Goal: Use online tool/utility: Utilize a website feature to perform a specific function

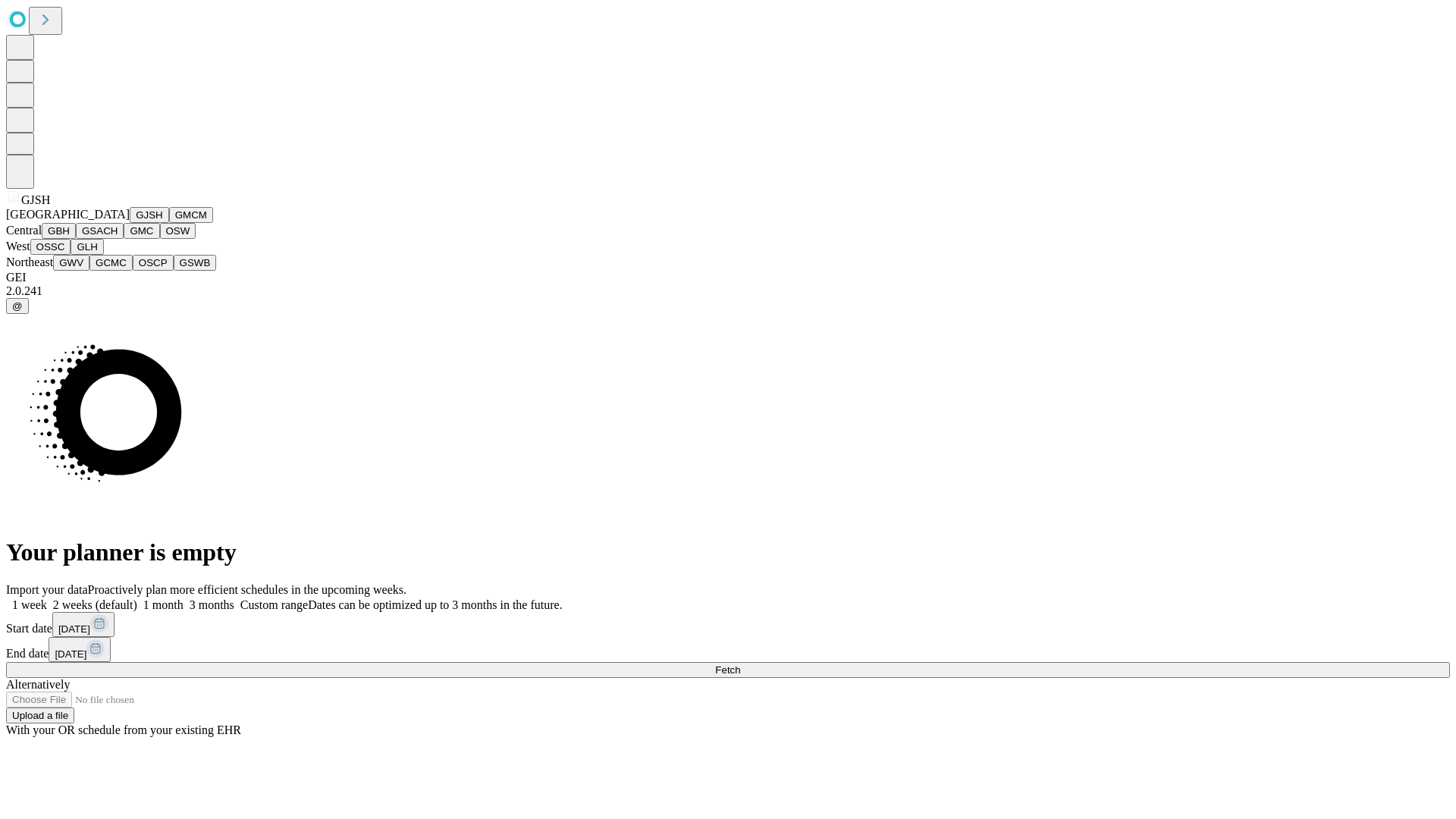
click at [129, 223] on button "GJSH" at bounding box center [149, 214] width 40 height 16
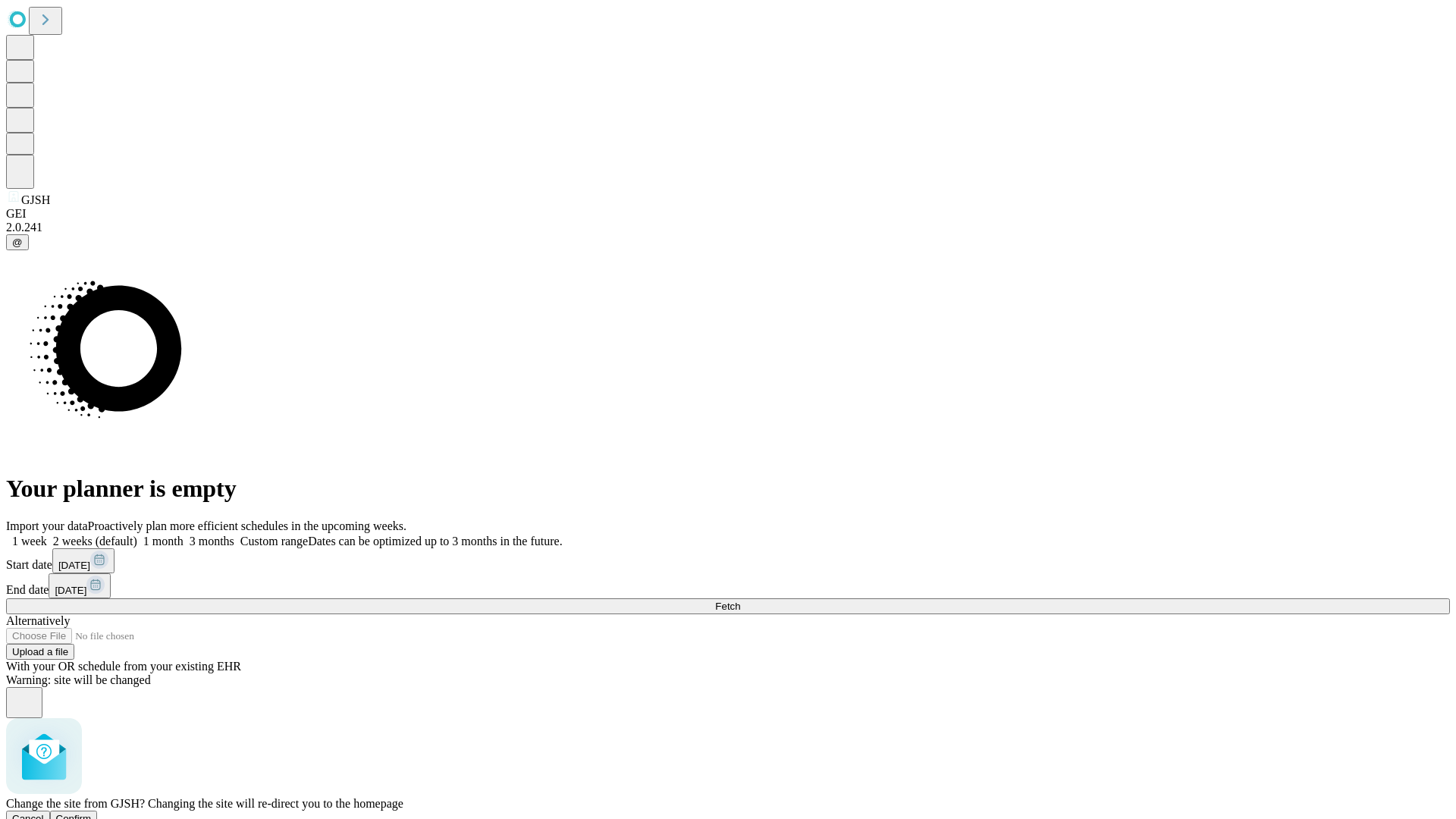
click at [92, 813] on span "Confirm" at bounding box center [74, 819] width 36 height 12
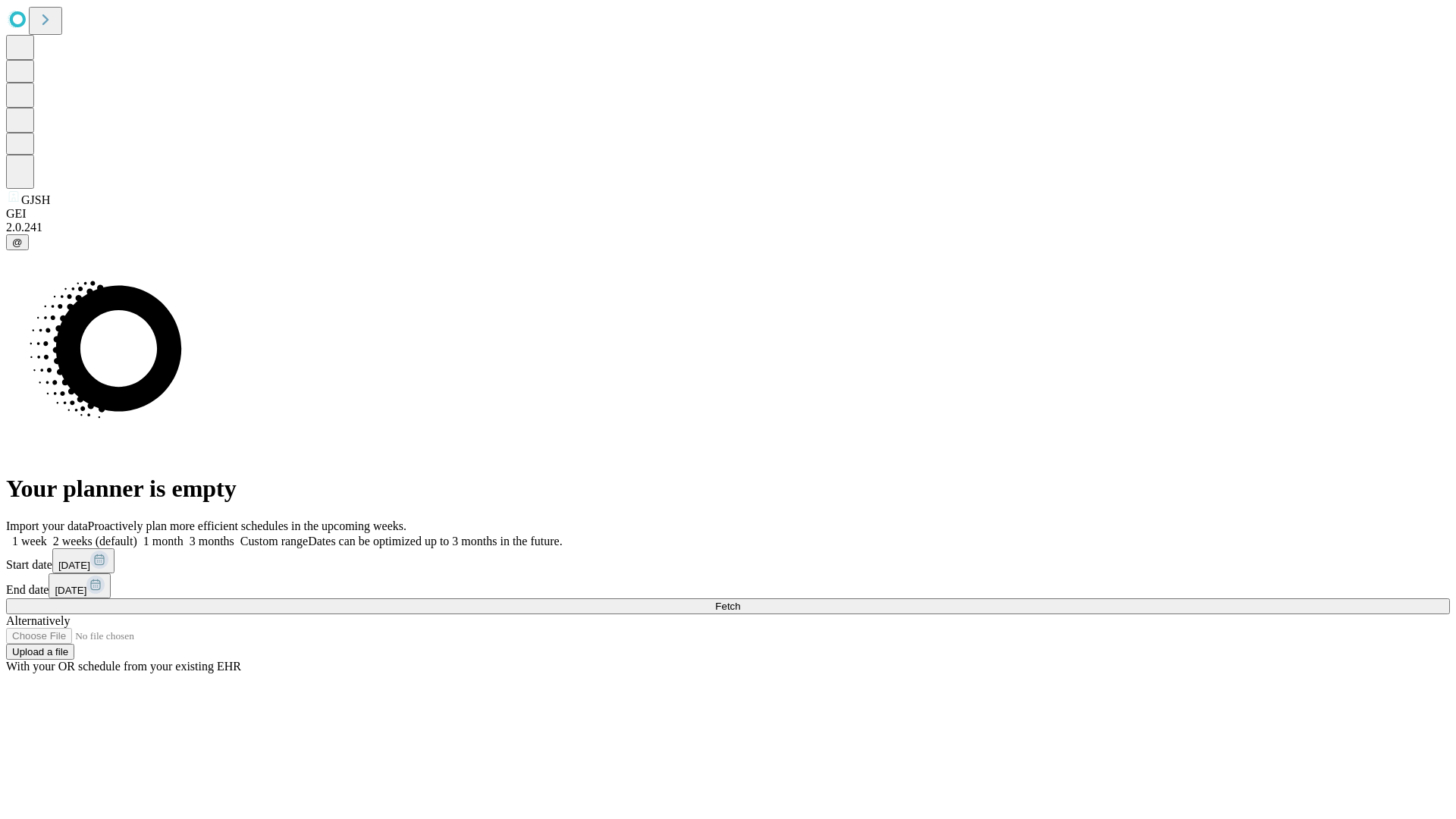
click at [137, 534] on label "2 weeks (default)" at bounding box center [92, 540] width 90 height 13
click at [740, 601] on span "Fetch" at bounding box center [728, 607] width 25 height 12
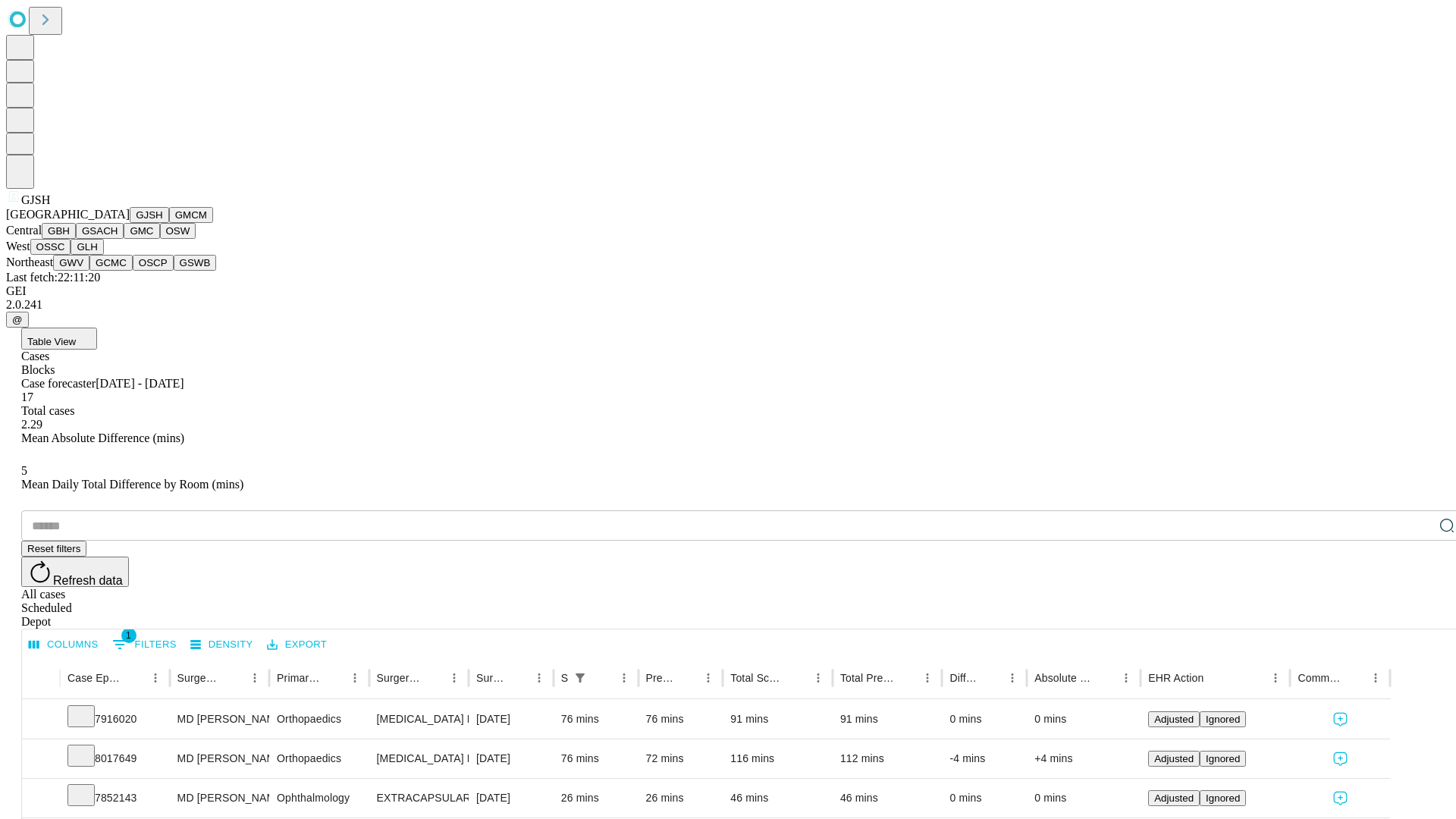
click at [169, 223] on button "GMCM" at bounding box center [191, 214] width 44 height 16
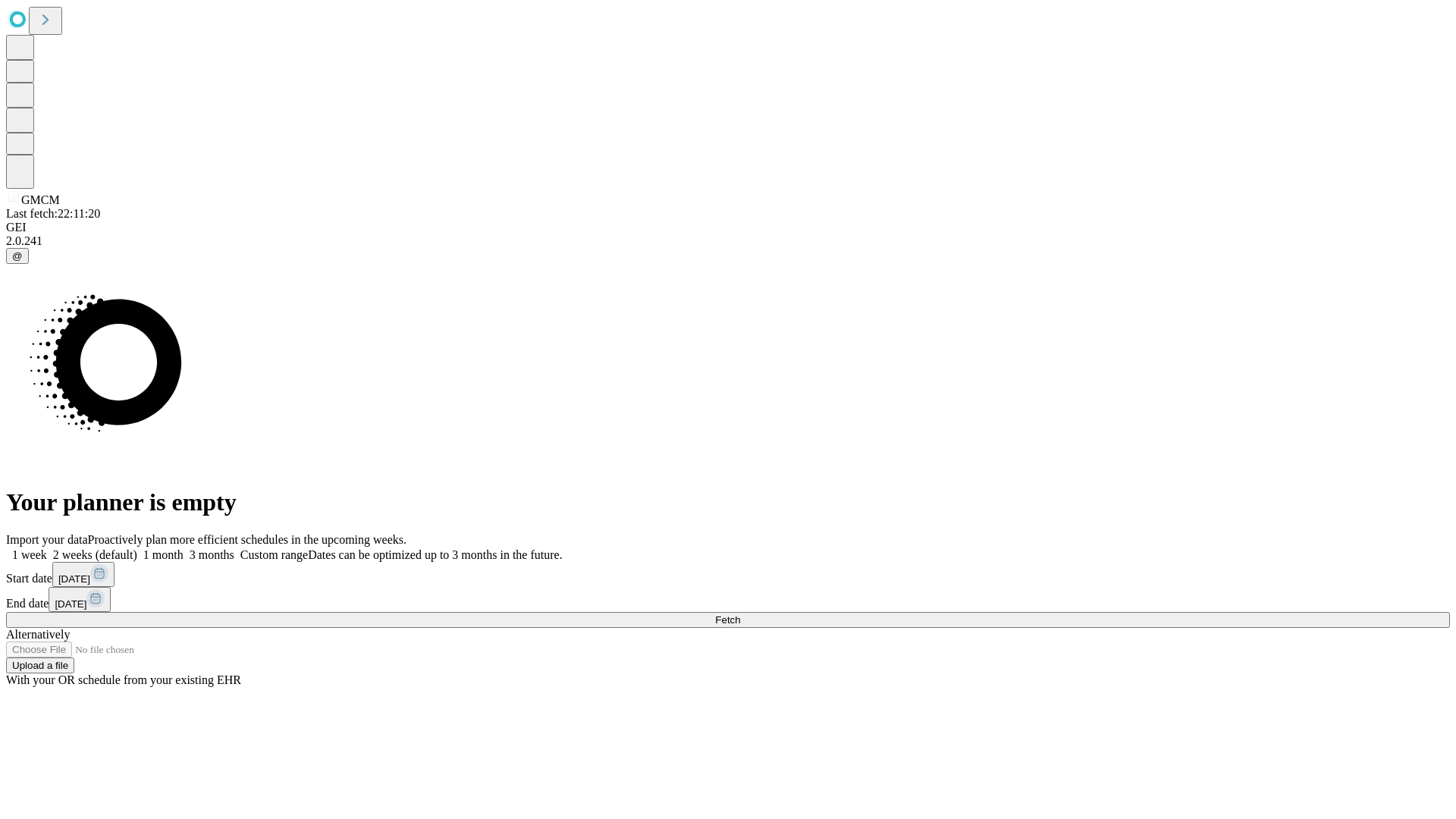
click at [740, 614] on span "Fetch" at bounding box center [728, 620] width 25 height 12
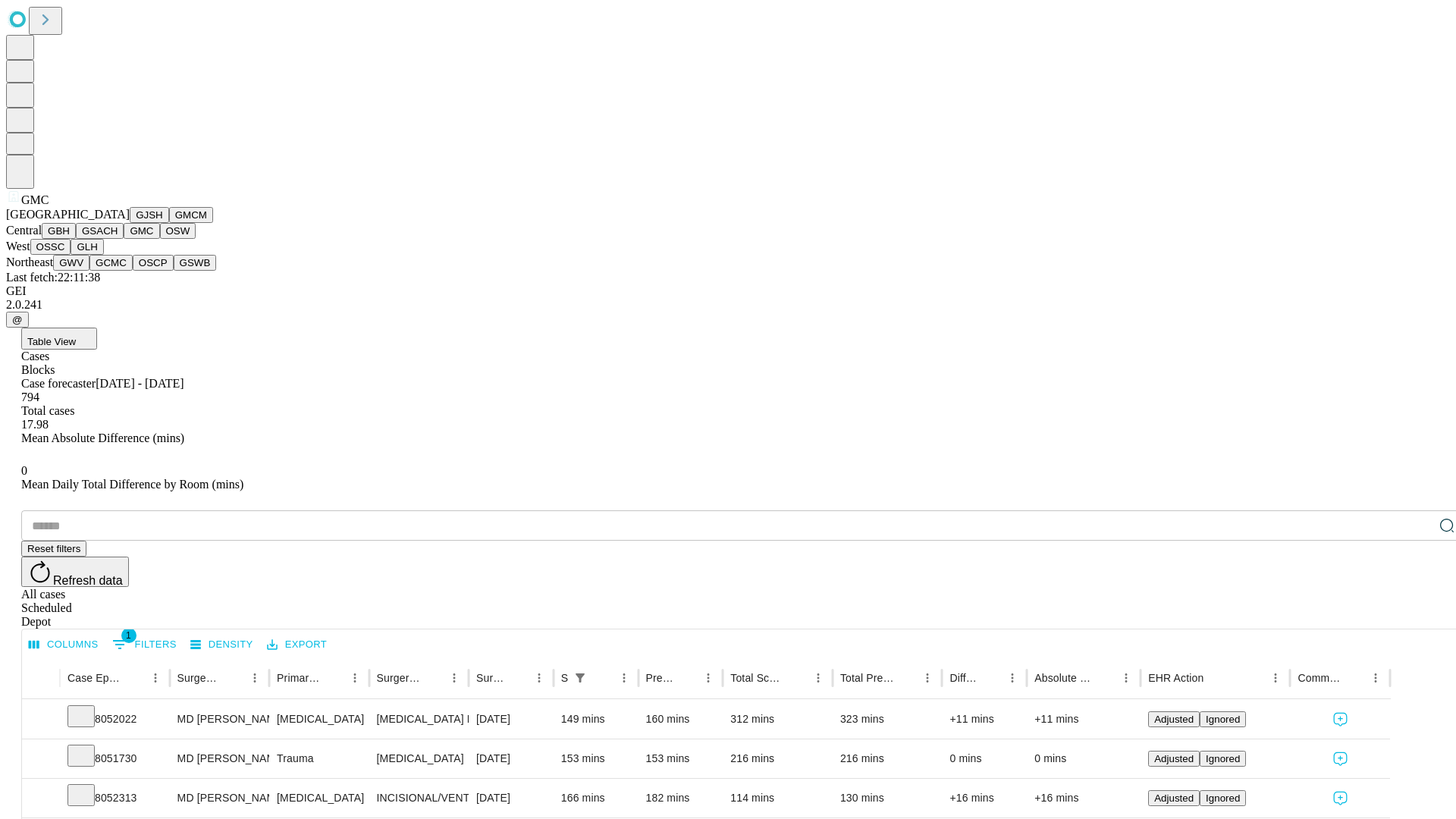
click at [160, 239] on button "OSW" at bounding box center [178, 231] width 37 height 16
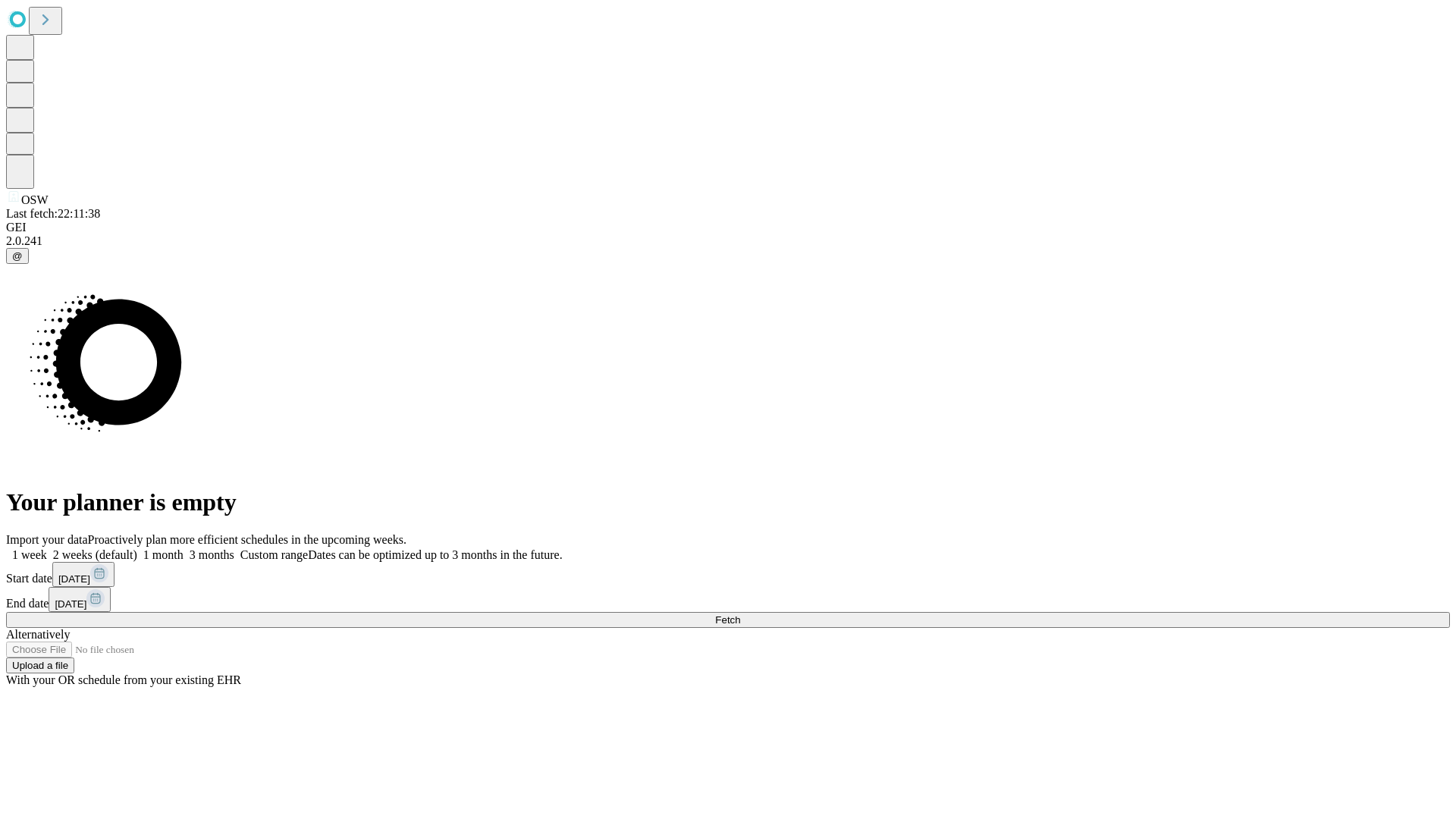
click at [137, 548] on label "2 weeks (default)" at bounding box center [92, 554] width 90 height 13
click at [740, 614] on span "Fetch" at bounding box center [728, 620] width 25 height 12
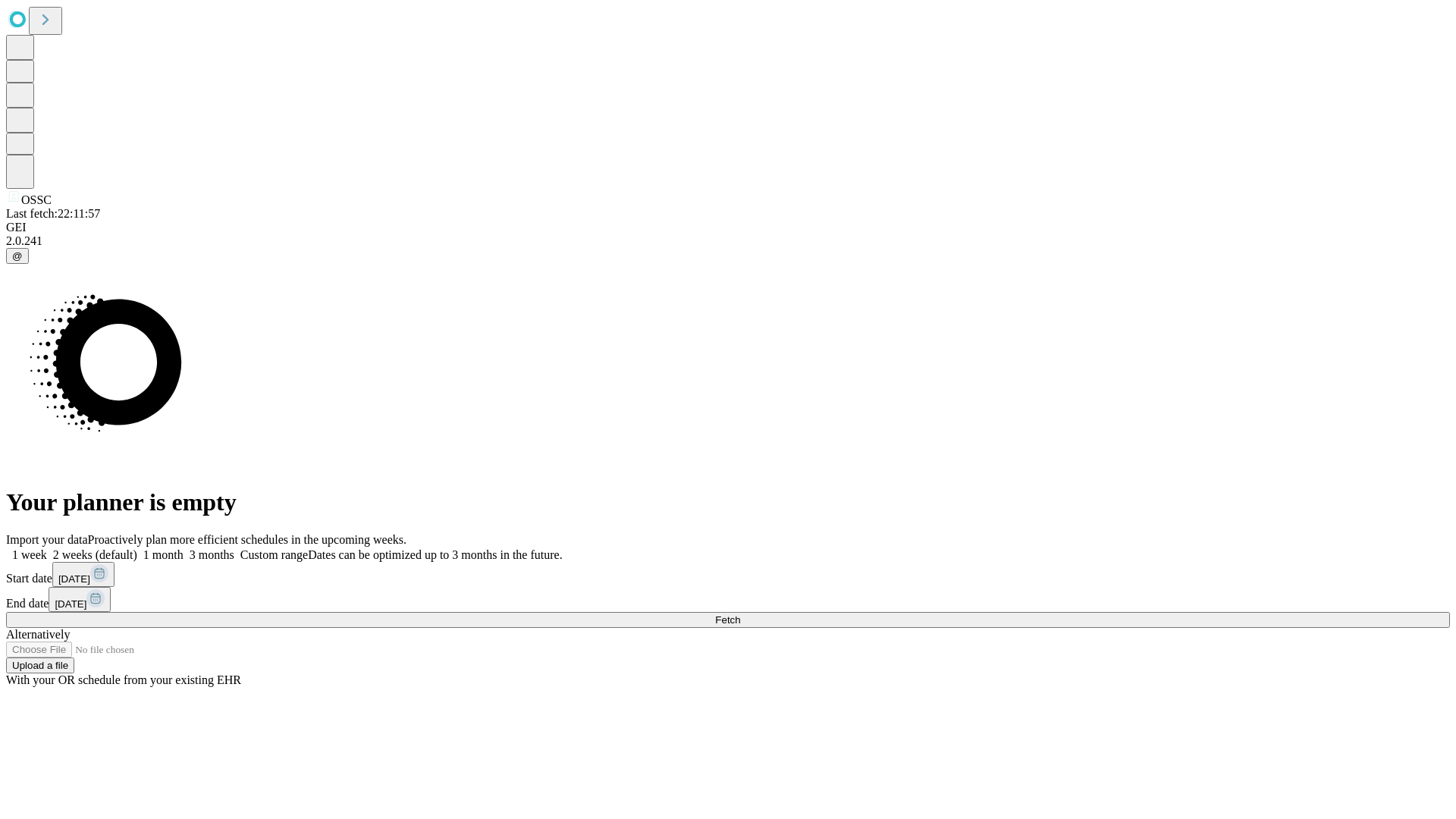
click at [137, 548] on label "2 weeks (default)" at bounding box center [92, 554] width 90 height 13
click at [740, 614] on span "Fetch" at bounding box center [728, 620] width 25 height 12
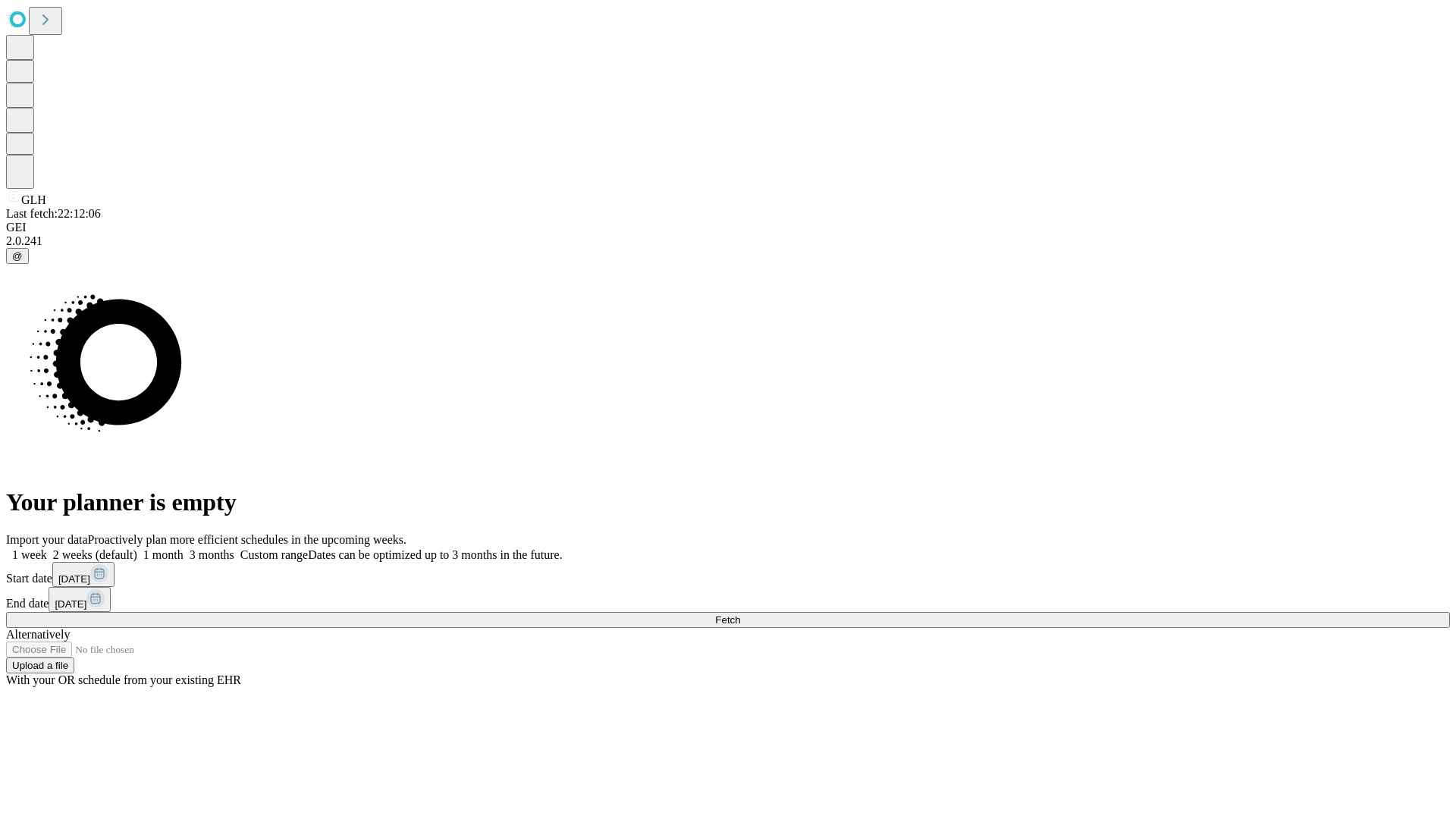
click at [137, 548] on label "2 weeks (default)" at bounding box center [92, 554] width 90 height 13
click at [740, 614] on span "Fetch" at bounding box center [728, 620] width 25 height 12
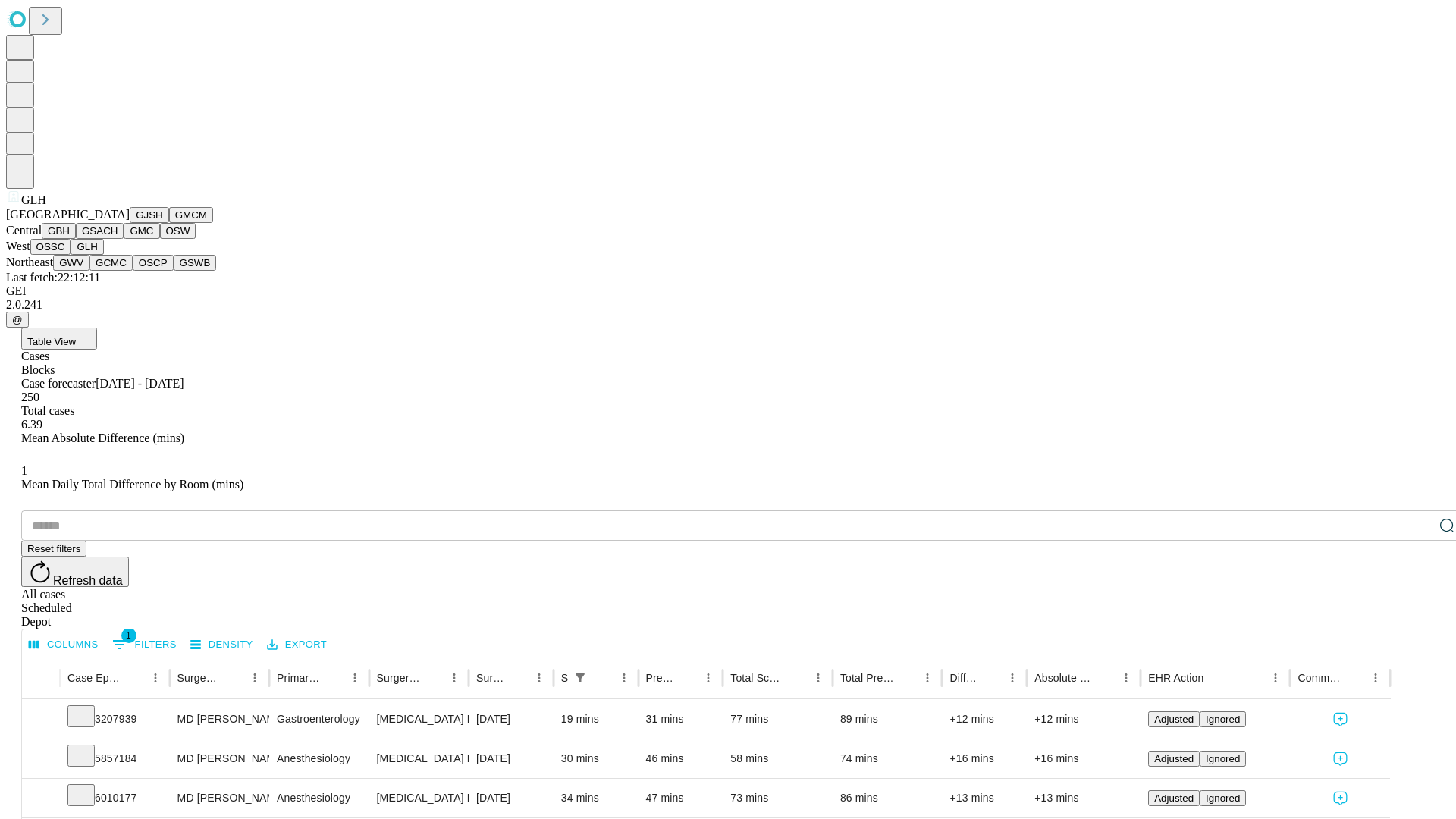
click at [90, 271] on button "GWV" at bounding box center [71, 263] width 37 height 16
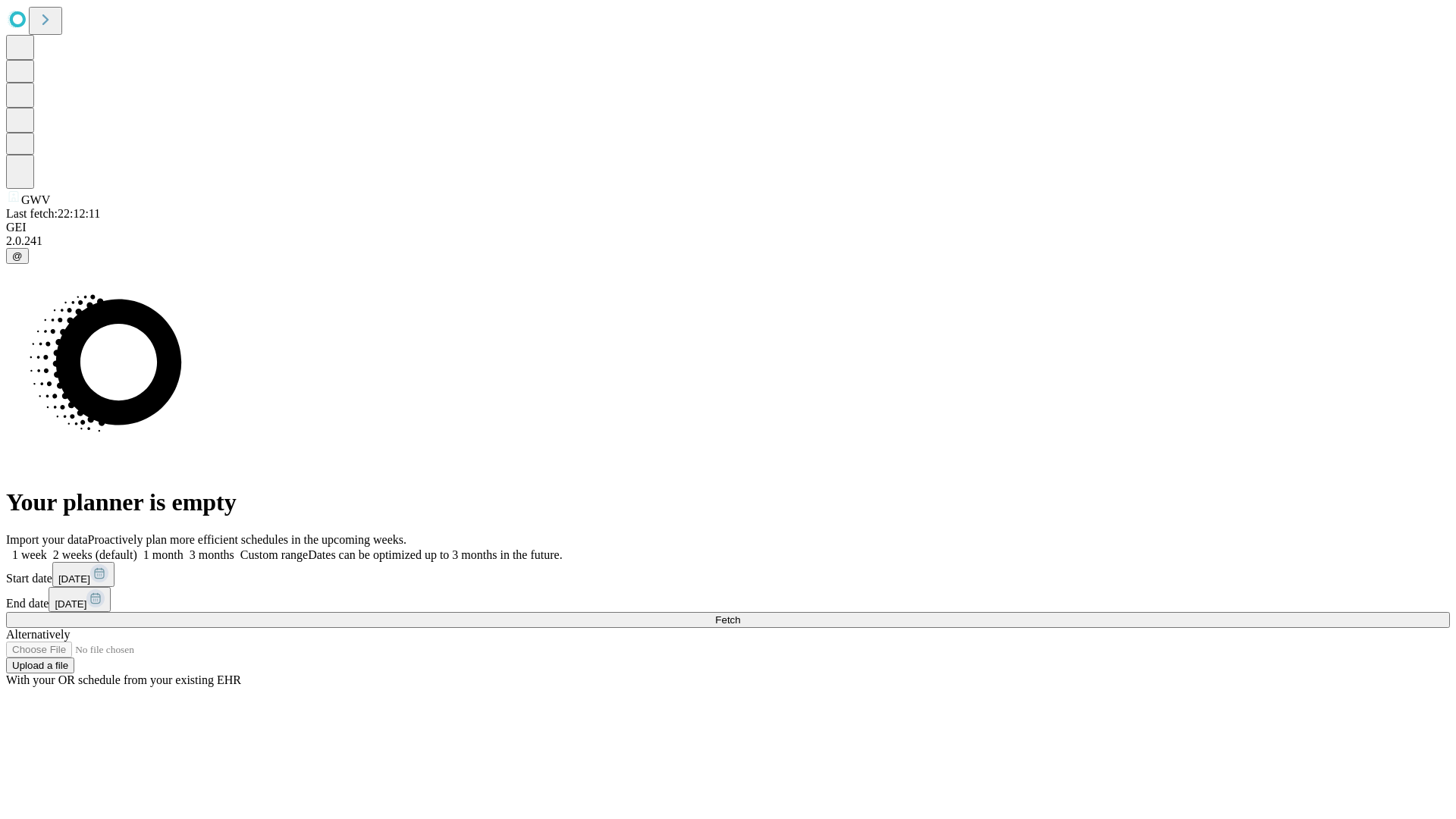
click at [137, 548] on label "2 weeks (default)" at bounding box center [92, 554] width 90 height 13
click at [740, 614] on span "Fetch" at bounding box center [728, 620] width 25 height 12
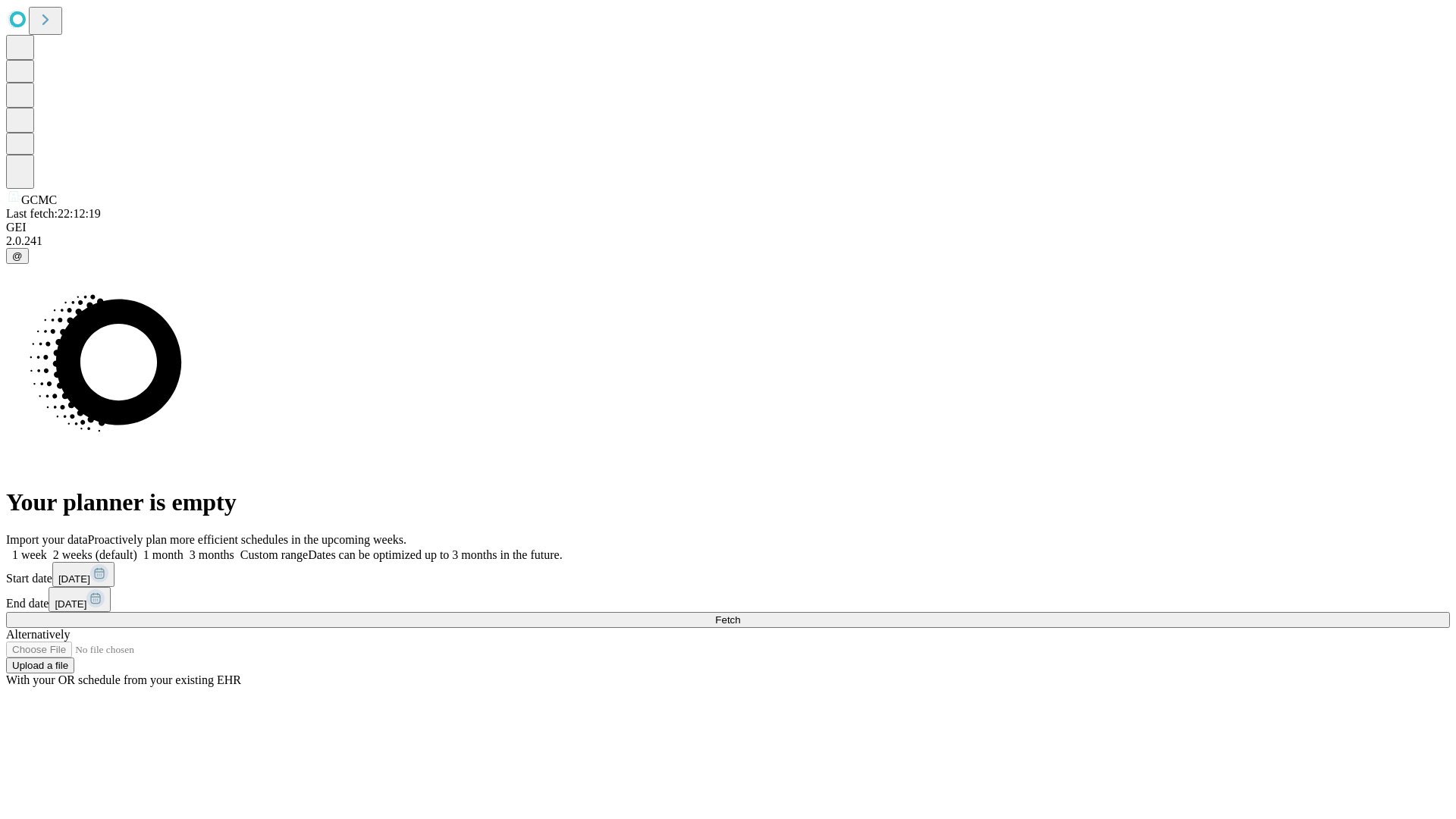
click at [137, 548] on label "2 weeks (default)" at bounding box center [92, 554] width 90 height 13
click at [740, 614] on span "Fetch" at bounding box center [728, 620] width 25 height 12
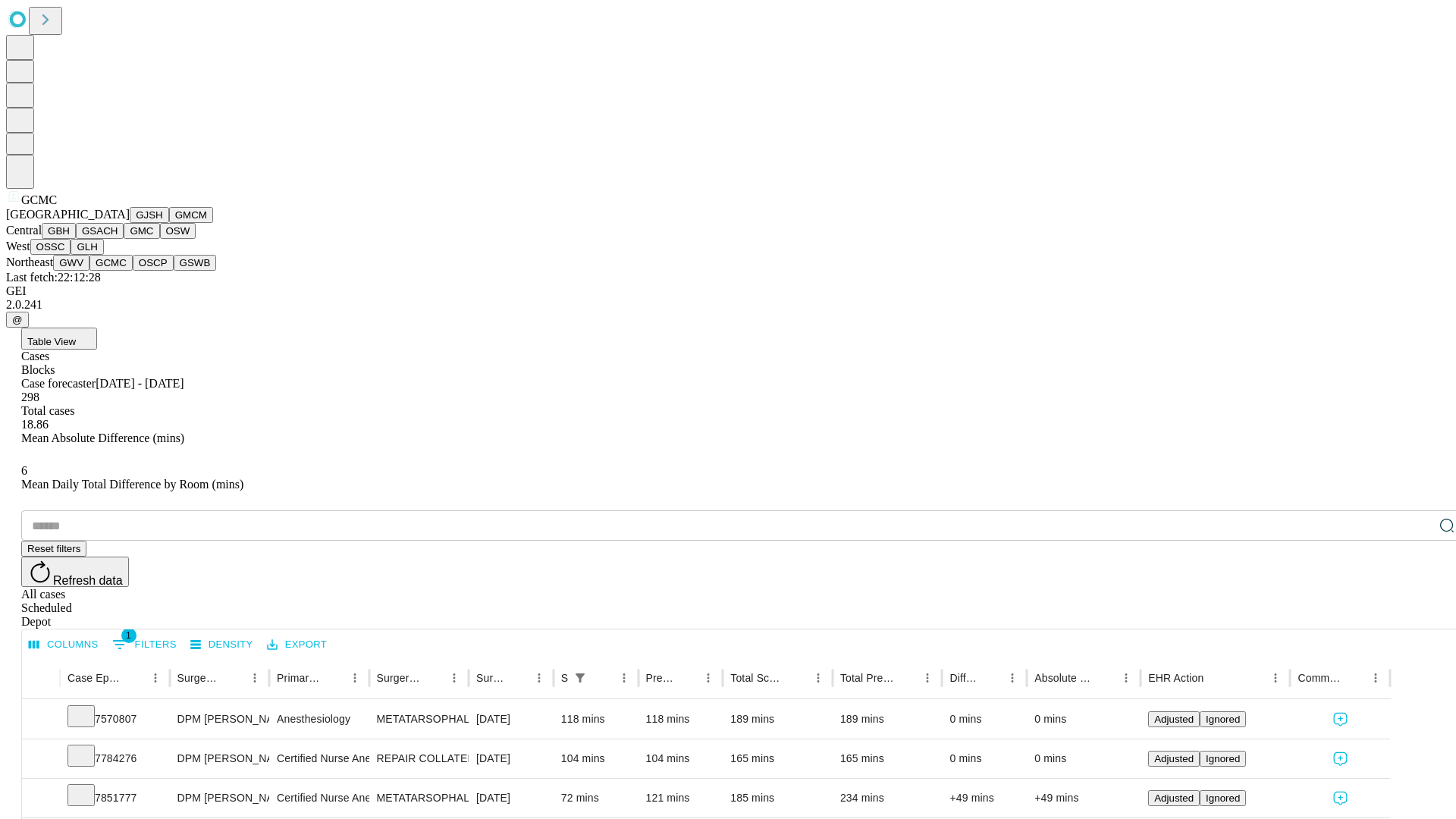
click at [132, 271] on button "OSCP" at bounding box center [152, 263] width 41 height 16
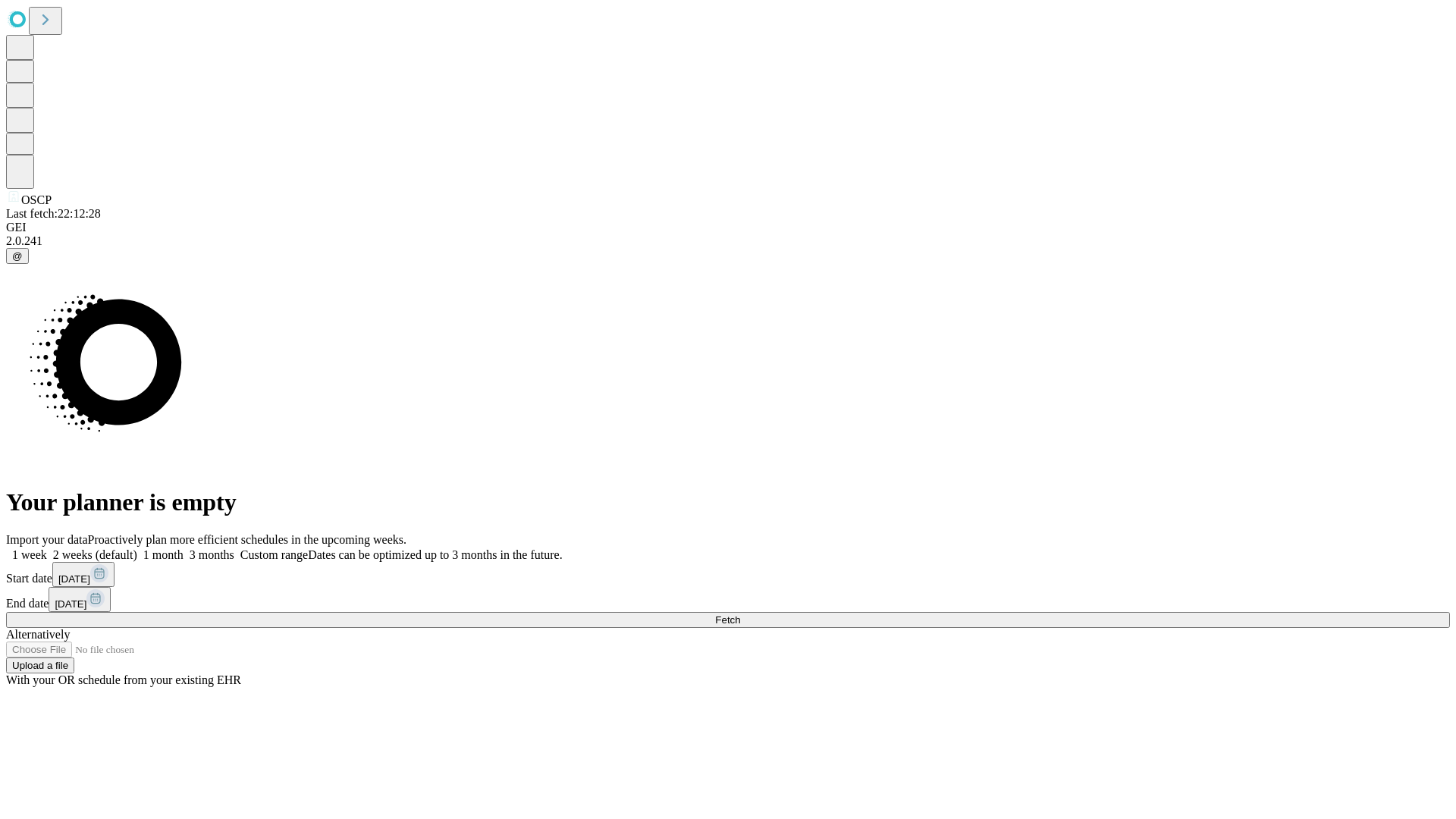
click at [137, 548] on label "2 weeks (default)" at bounding box center [92, 554] width 90 height 13
click at [740, 614] on span "Fetch" at bounding box center [728, 620] width 25 height 12
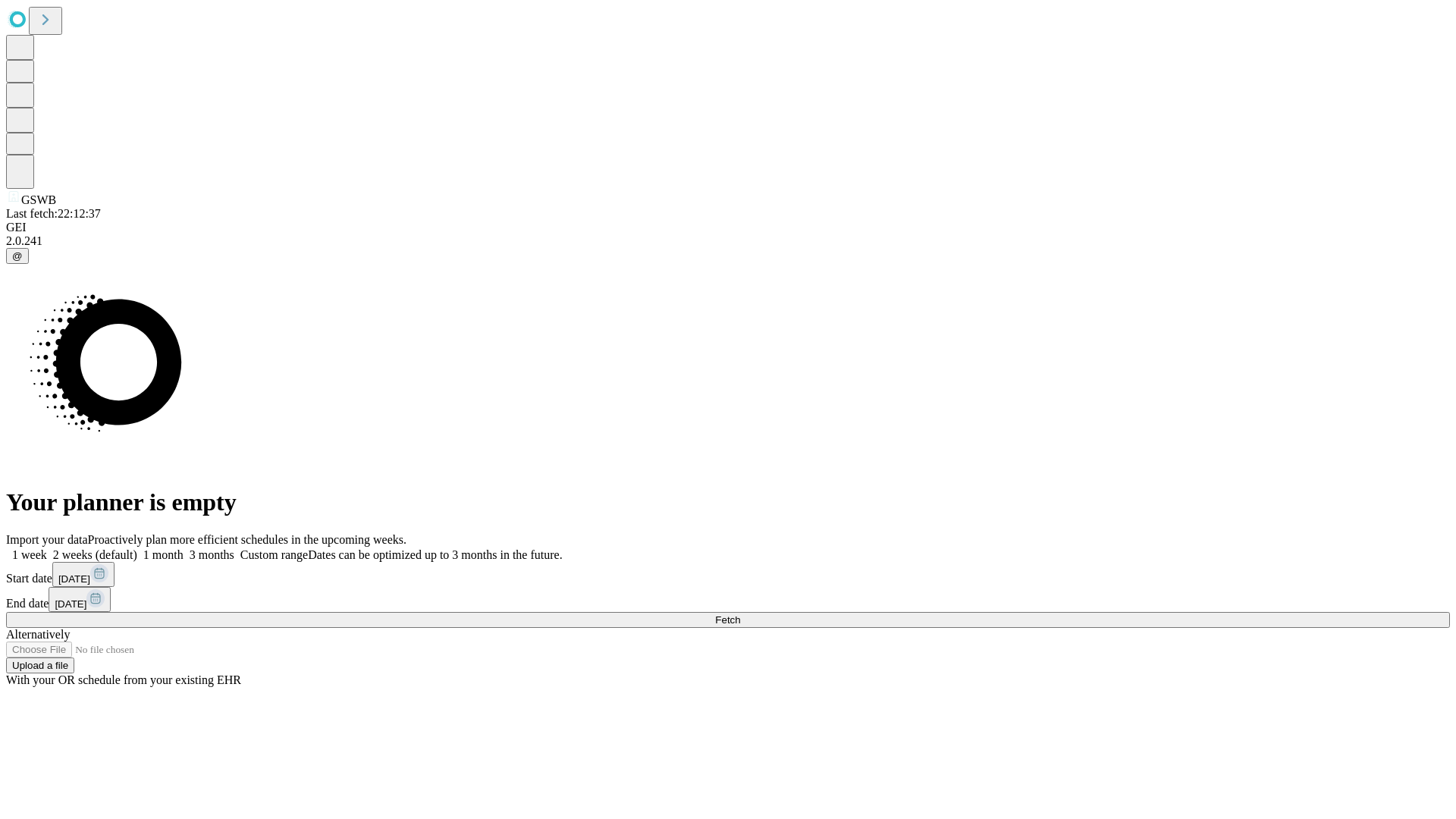
click at [137, 548] on label "2 weeks (default)" at bounding box center [92, 554] width 90 height 13
click at [740, 614] on span "Fetch" at bounding box center [728, 620] width 25 height 12
